Goal: Browse casually: Explore the website without a specific task or goal

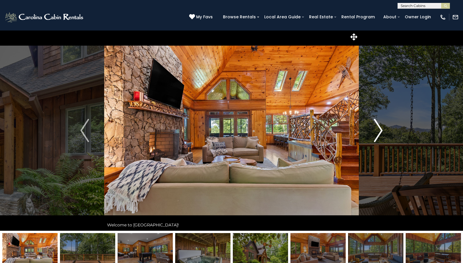
click at [379, 131] on img "Next" at bounding box center [378, 130] width 9 height 23
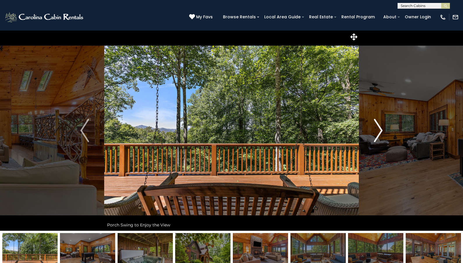
click at [382, 125] on img "Next" at bounding box center [378, 130] width 9 height 23
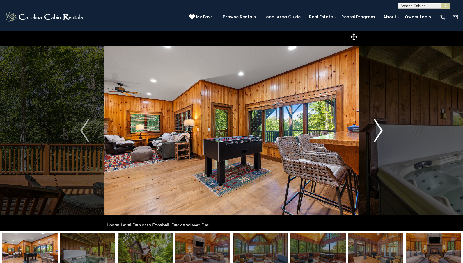
click at [380, 129] on img "Next" at bounding box center [378, 130] width 9 height 23
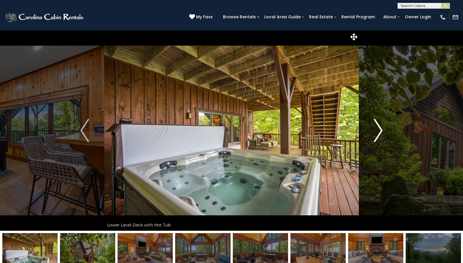
click at [378, 131] on img "Next" at bounding box center [378, 130] width 9 height 23
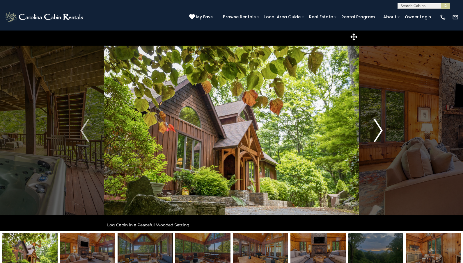
click at [378, 131] on img "Next" at bounding box center [378, 130] width 9 height 23
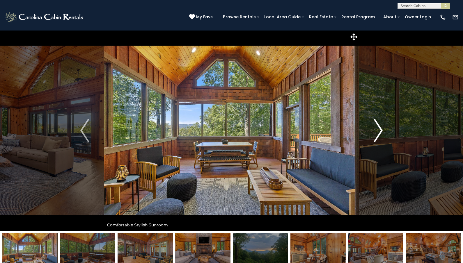
click at [378, 131] on img "Next" at bounding box center [378, 130] width 9 height 23
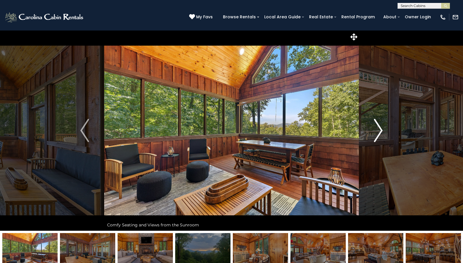
click at [378, 131] on img "Next" at bounding box center [378, 130] width 9 height 23
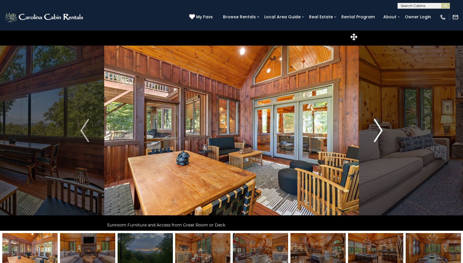
click at [378, 131] on img "Next" at bounding box center [378, 130] width 9 height 23
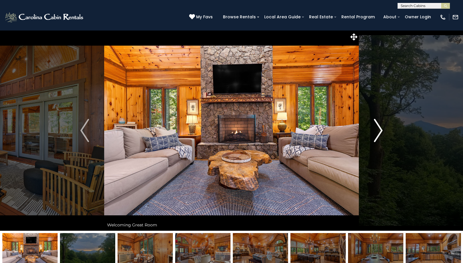
click at [379, 131] on img "Next" at bounding box center [378, 130] width 9 height 23
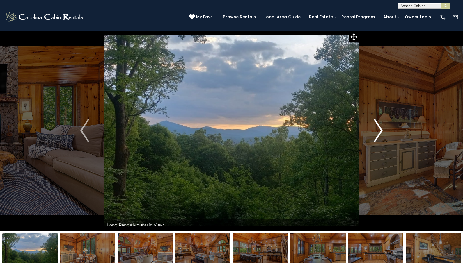
click at [379, 131] on img "Next" at bounding box center [378, 130] width 9 height 23
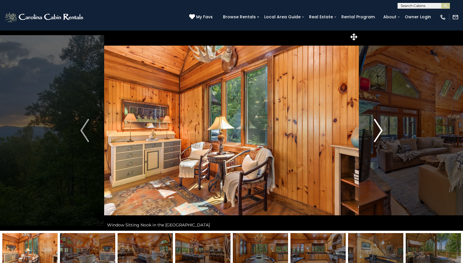
click at [379, 131] on img "Next" at bounding box center [378, 130] width 9 height 23
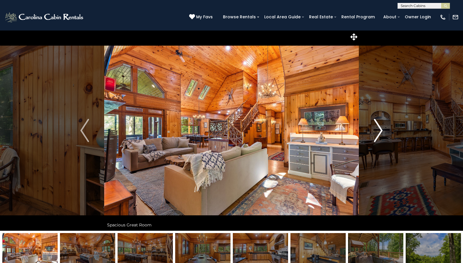
click at [379, 131] on img "Next" at bounding box center [378, 130] width 9 height 23
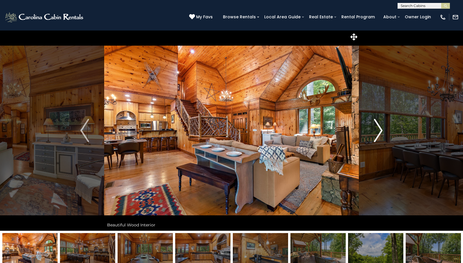
click at [379, 131] on img "Next" at bounding box center [378, 130] width 9 height 23
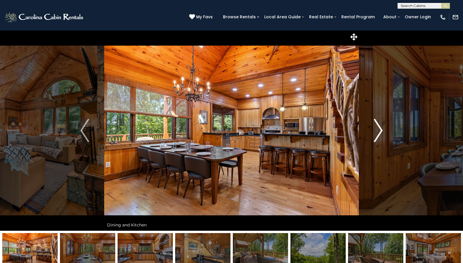
click at [379, 131] on img "Next" at bounding box center [378, 130] width 9 height 23
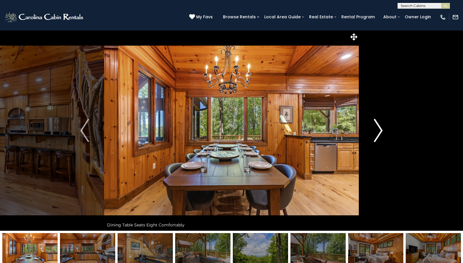
click at [379, 131] on img "Next" at bounding box center [378, 130] width 9 height 23
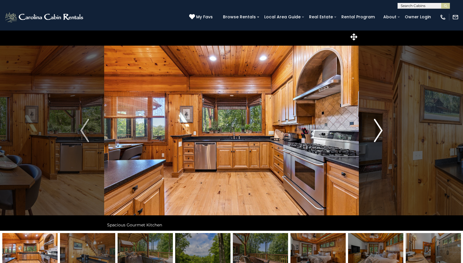
click at [379, 131] on img "Next" at bounding box center [378, 130] width 9 height 23
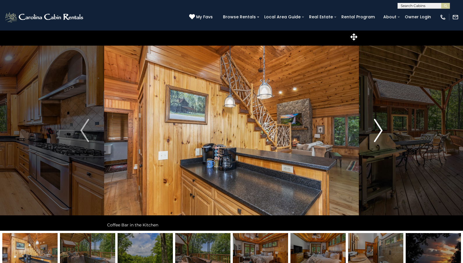
click at [379, 131] on img "Next" at bounding box center [378, 130] width 9 height 23
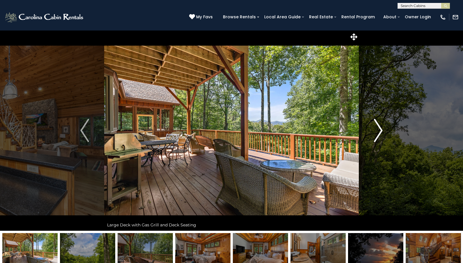
click at [379, 131] on img "Next" at bounding box center [378, 130] width 9 height 23
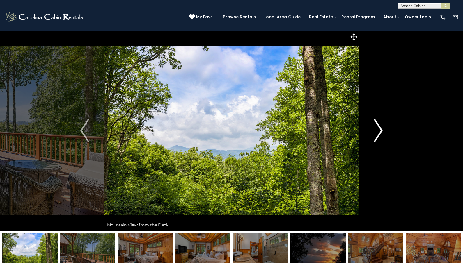
click at [377, 135] on img "Next" at bounding box center [378, 130] width 9 height 23
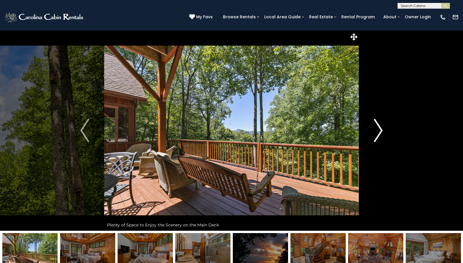
click at [379, 132] on img "Next" at bounding box center [378, 130] width 9 height 23
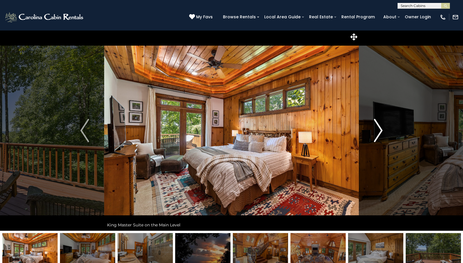
click at [379, 132] on img "Next" at bounding box center [378, 130] width 9 height 23
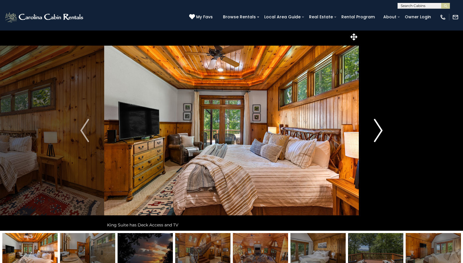
click at [379, 132] on img "Next" at bounding box center [378, 130] width 9 height 23
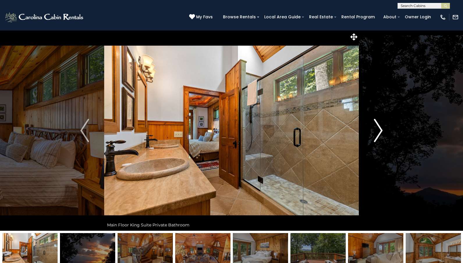
click at [379, 132] on img "Next" at bounding box center [378, 130] width 9 height 23
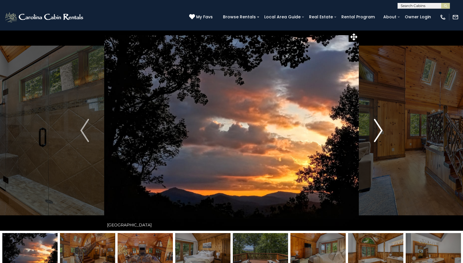
click at [379, 132] on img "Next" at bounding box center [378, 130] width 9 height 23
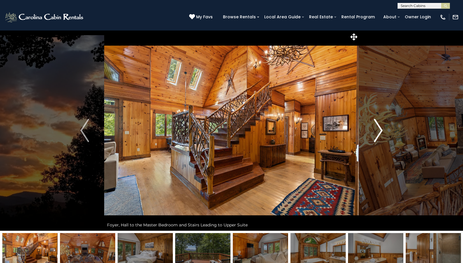
click at [379, 132] on img "Next" at bounding box center [378, 130] width 9 height 23
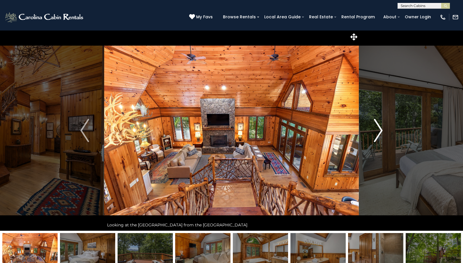
click at [379, 132] on img "Next" at bounding box center [378, 130] width 9 height 23
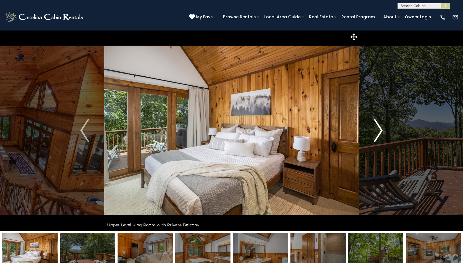
click at [379, 132] on img "Next" at bounding box center [378, 130] width 9 height 23
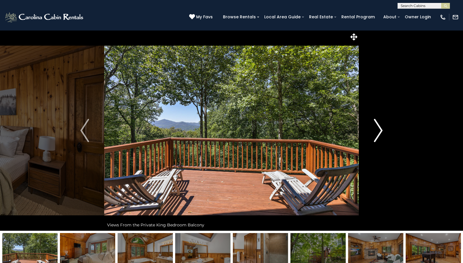
click at [379, 132] on img "Next" at bounding box center [378, 130] width 9 height 23
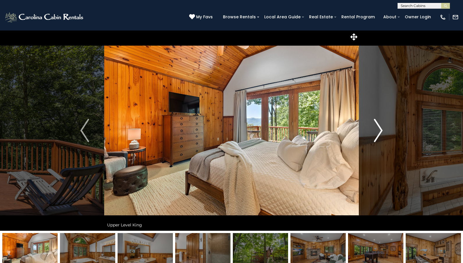
click at [379, 132] on img "Next" at bounding box center [378, 130] width 9 height 23
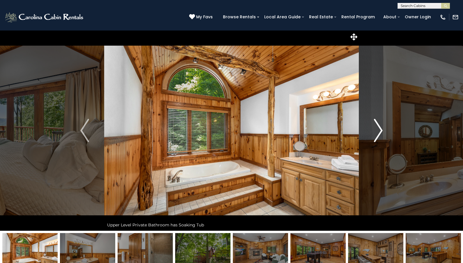
click at [379, 132] on img "Next" at bounding box center [378, 130] width 9 height 23
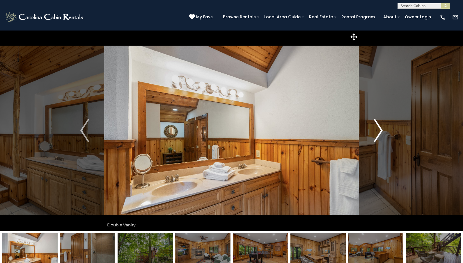
click at [379, 132] on img "Next" at bounding box center [378, 130] width 9 height 23
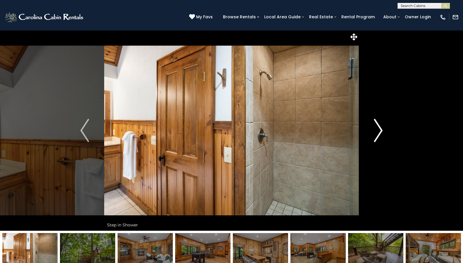
click at [379, 132] on img "Next" at bounding box center [378, 130] width 9 height 23
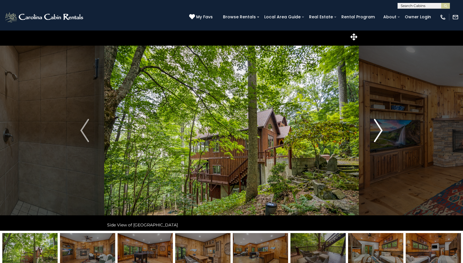
click at [379, 132] on img "Next" at bounding box center [378, 130] width 9 height 23
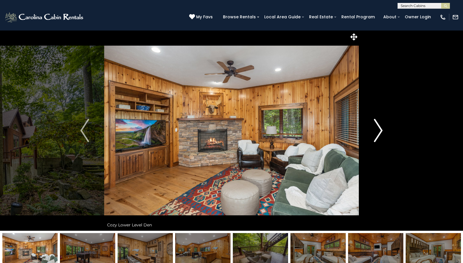
click at [379, 132] on img "Next" at bounding box center [378, 130] width 9 height 23
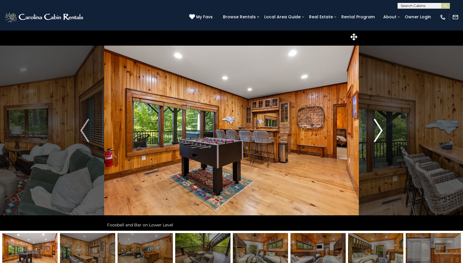
click at [379, 132] on img "Next" at bounding box center [378, 130] width 9 height 23
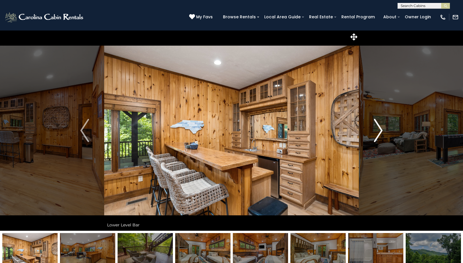
click at [379, 132] on img "Next" at bounding box center [378, 130] width 9 height 23
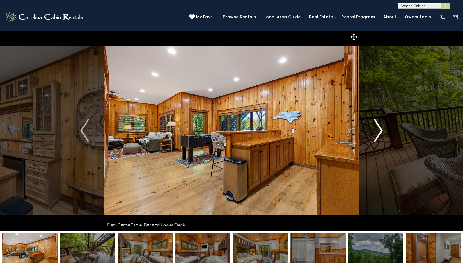
click at [379, 132] on img "Next" at bounding box center [378, 130] width 9 height 23
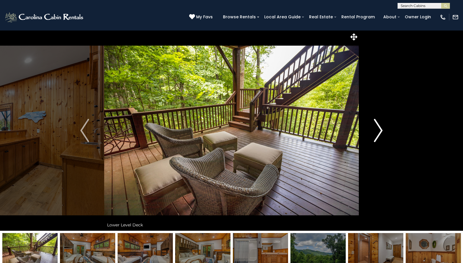
click at [379, 132] on img "Next" at bounding box center [378, 130] width 9 height 23
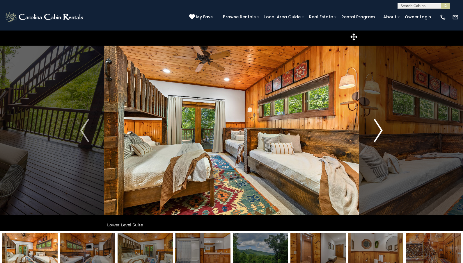
click at [379, 132] on img "Next" at bounding box center [378, 130] width 9 height 23
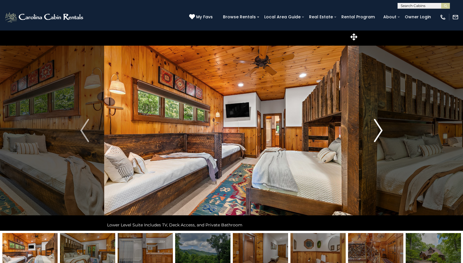
click at [379, 132] on img "Next" at bounding box center [378, 130] width 9 height 23
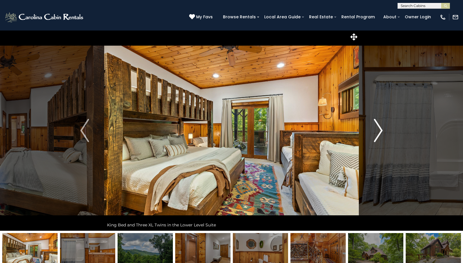
click at [379, 132] on img "Next" at bounding box center [378, 130] width 9 height 23
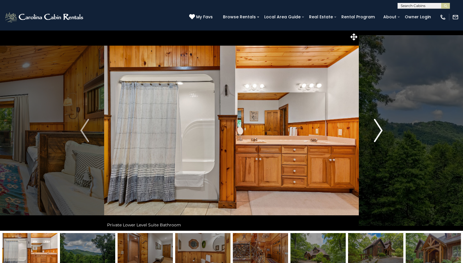
click at [379, 132] on img "Next" at bounding box center [378, 130] width 9 height 23
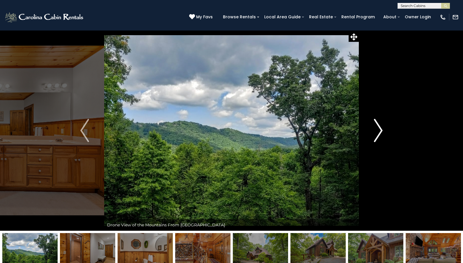
click at [379, 132] on img "Next" at bounding box center [378, 130] width 9 height 23
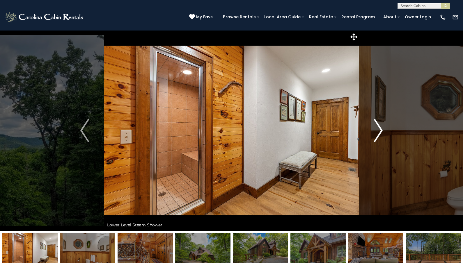
click at [379, 132] on img "Next" at bounding box center [378, 130] width 9 height 23
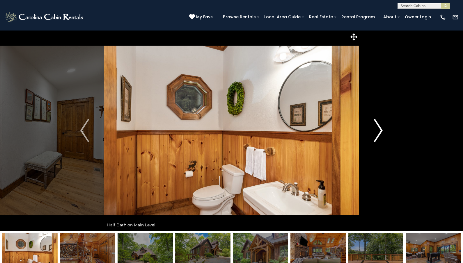
click at [379, 132] on img "Next" at bounding box center [378, 130] width 9 height 23
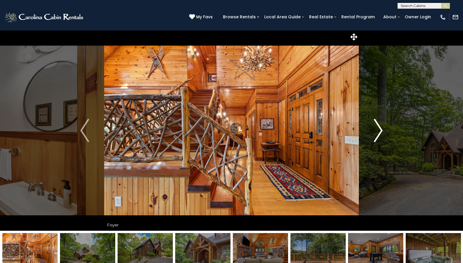
click at [379, 132] on img "Next" at bounding box center [378, 130] width 9 height 23
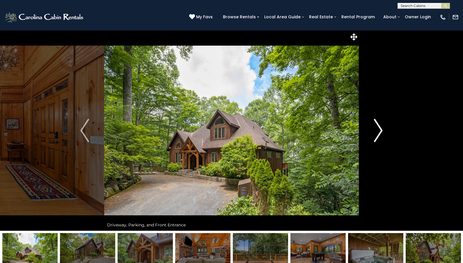
click at [379, 132] on img "Next" at bounding box center [378, 130] width 9 height 23
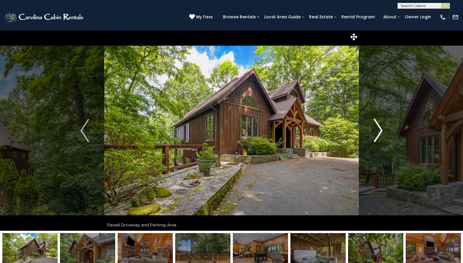
click at [379, 132] on img "Next" at bounding box center [378, 130] width 9 height 23
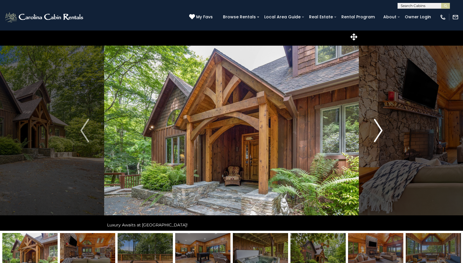
click at [379, 132] on img "Next" at bounding box center [378, 130] width 9 height 23
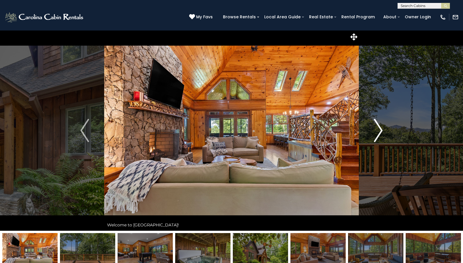
click at [379, 132] on img "Next" at bounding box center [378, 130] width 9 height 23
